Goal: Find specific page/section: Find specific page/section

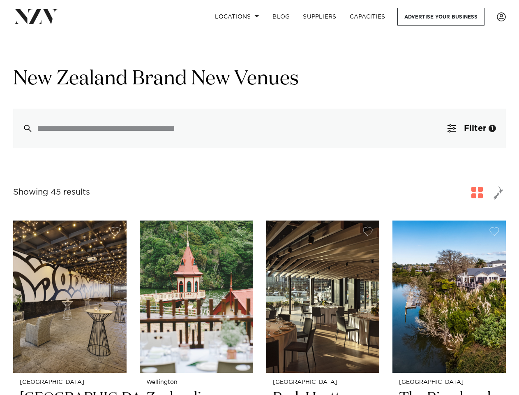
click at [259, 197] on div "Showing 45 results for [GEOGRAPHIC_DATA] Brand New Venues" at bounding box center [259, 192] width 493 height 15
click at [237, 16] on link "Locations" at bounding box center [237, 17] width 58 height 18
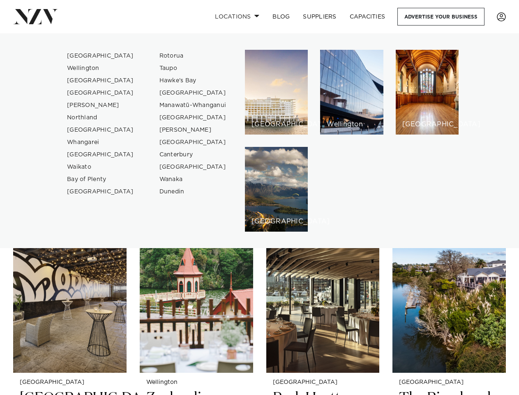
click at [259, 128] on h6 "[GEOGRAPHIC_DATA]" at bounding box center [277, 124] width 50 height 7
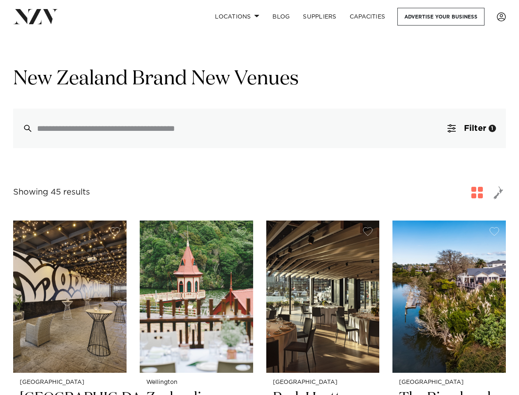
click at [472, 129] on span "Filter" at bounding box center [475, 128] width 22 height 8
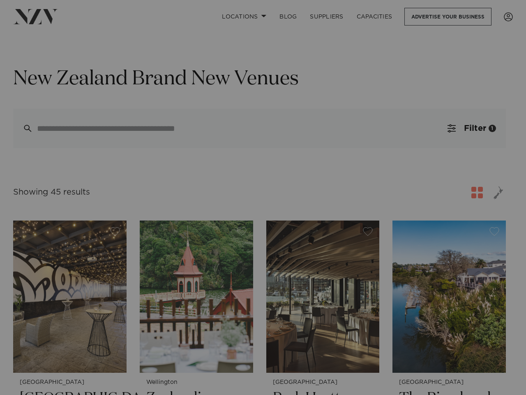
click at [477, 193] on div at bounding box center [263, 197] width 526 height 395
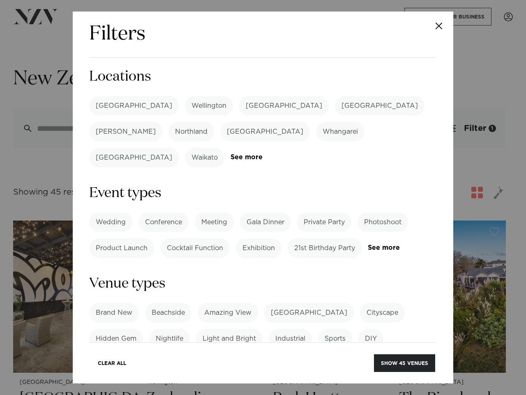
click at [499, 193] on div "Filters Search Type Venue Supplier See more Locations [GEOGRAPHIC_DATA] [GEOGRA…" at bounding box center [263, 197] width 526 height 395
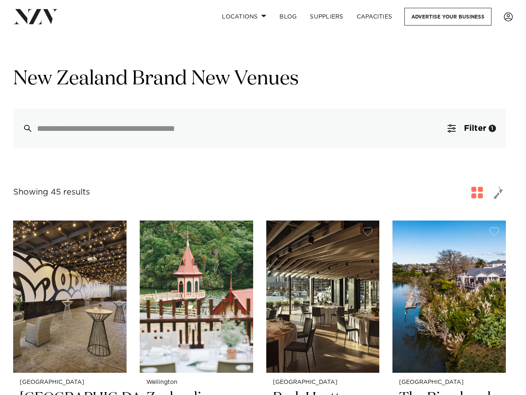
click at [115, 232] on button "button" at bounding box center [115, 231] width 10 height 9
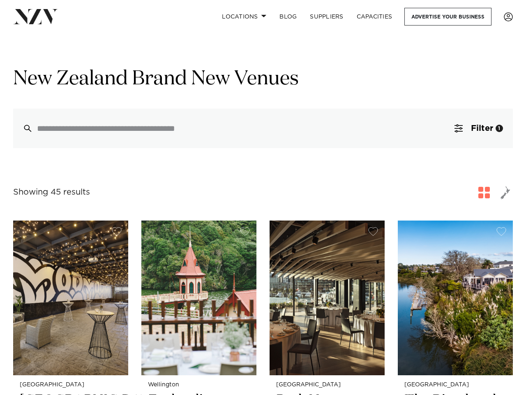
click at [242, 232] on button "button" at bounding box center [245, 231] width 10 height 9
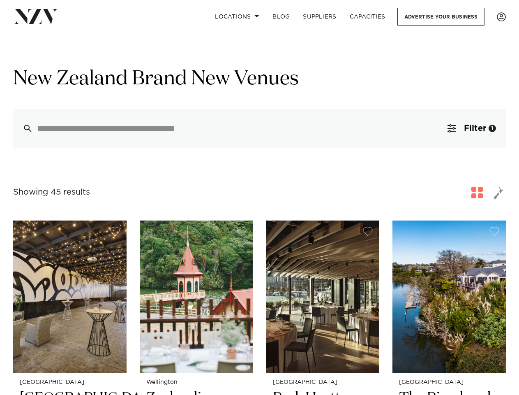
click at [368, 232] on button "button" at bounding box center [368, 231] width 10 height 9
click at [495, 232] on button "button" at bounding box center [495, 231] width 10 height 9
